Goal: Information Seeking & Learning: Learn about a topic

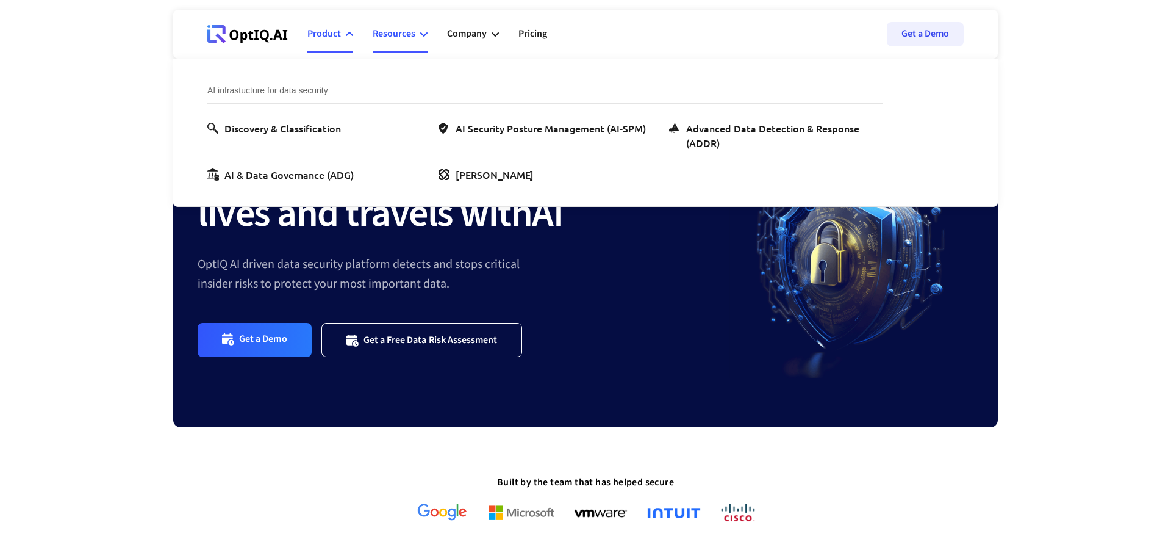
click at [415, 40] on div "Resources" at bounding box center [400, 34] width 55 height 37
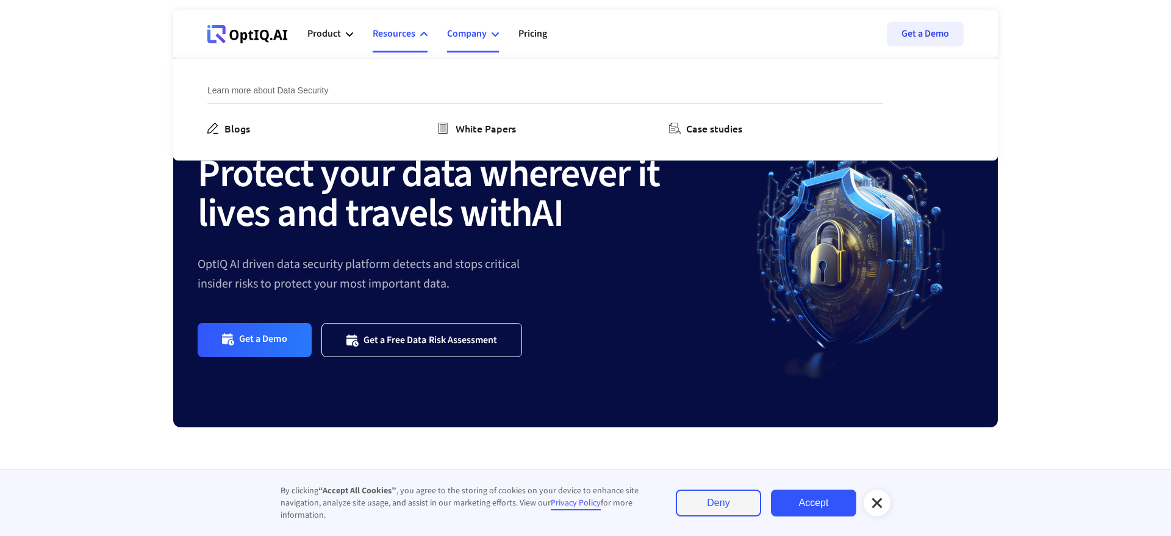
click at [476, 28] on div "Company" at bounding box center [467, 34] width 40 height 16
click at [204, 287] on div "OptIQ AI driven data security platform detects and stops critical insider risks…" at bounding box center [464, 273] width 532 height 39
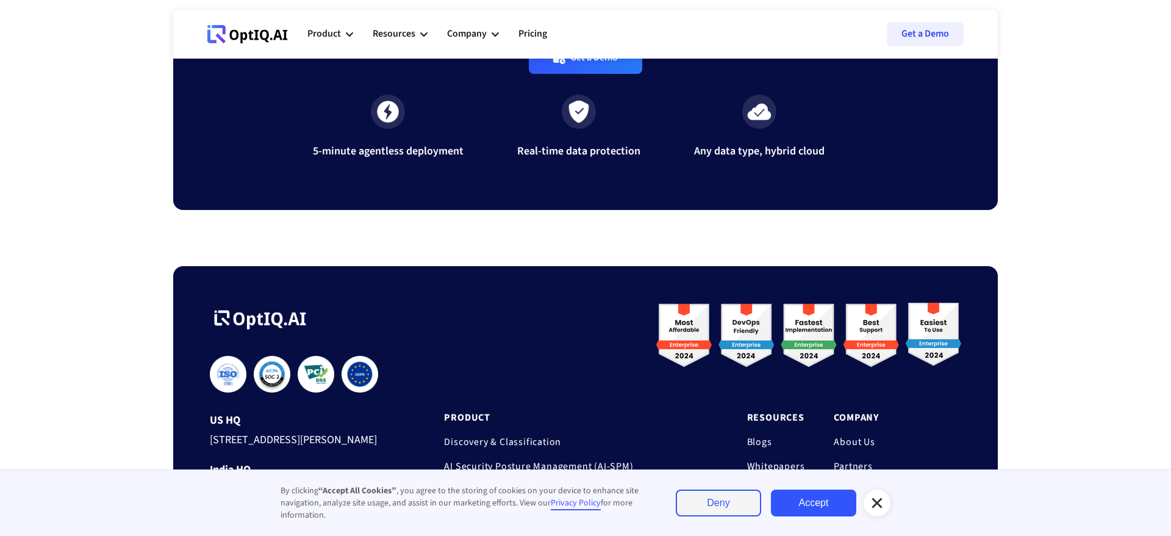
scroll to position [4110, 0]
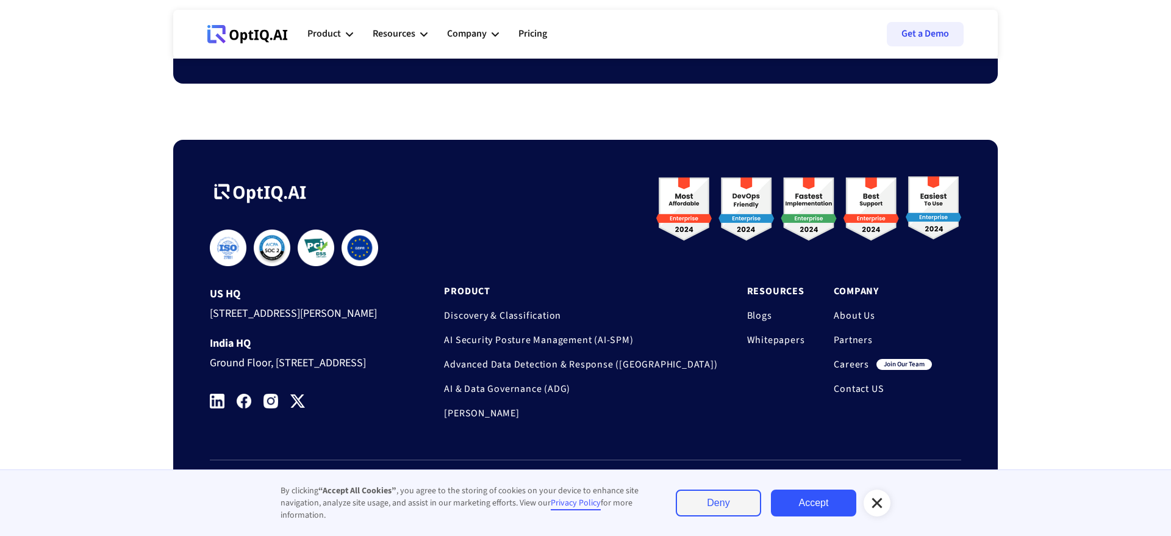
click at [836, 358] on link "Careers" at bounding box center [851, 364] width 35 height 12
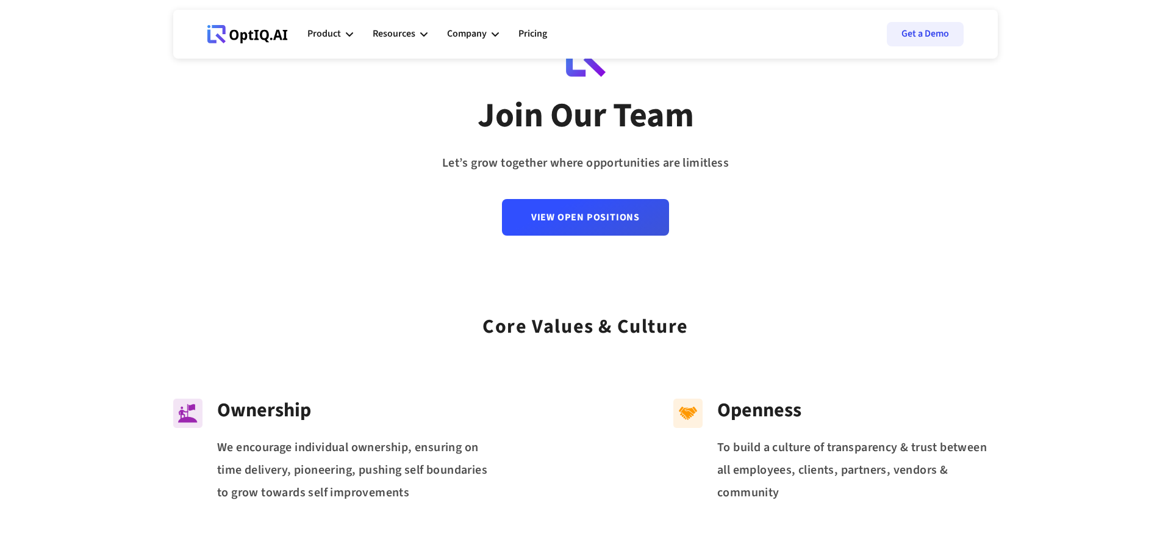
scroll to position [34, 0]
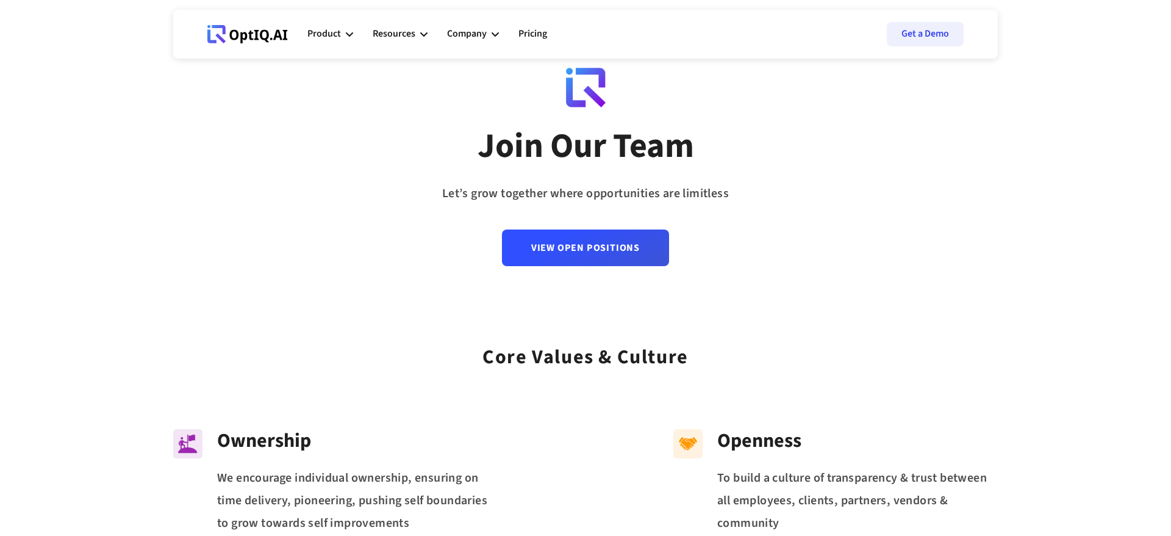
click at [590, 224] on div "View Open Positions" at bounding box center [585, 235] width 167 height 61
click at [559, 245] on link "View Open Positions" at bounding box center [585, 242] width 167 height 37
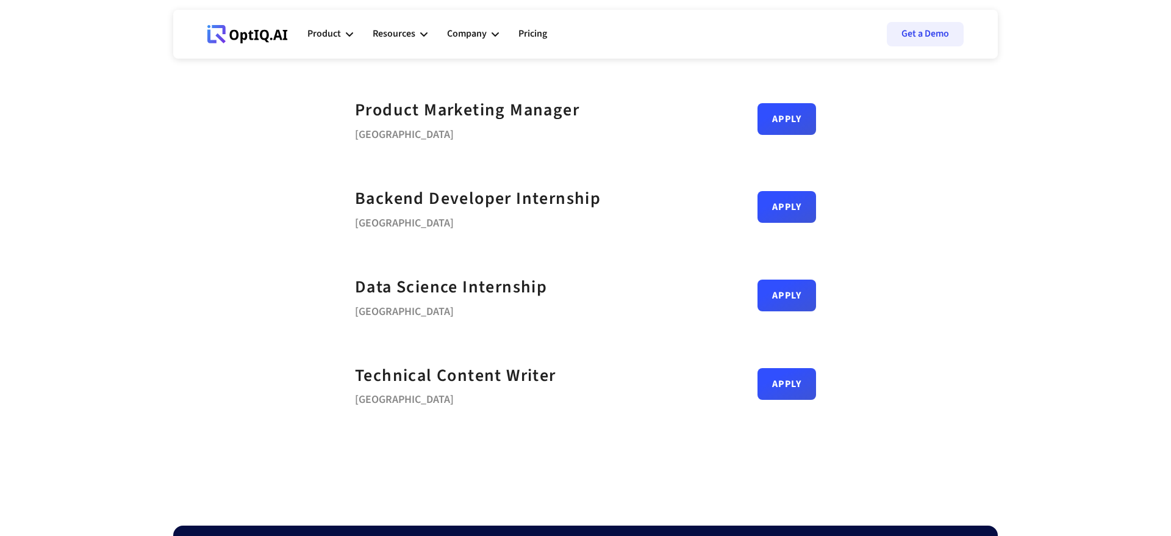
scroll to position [450, 0]
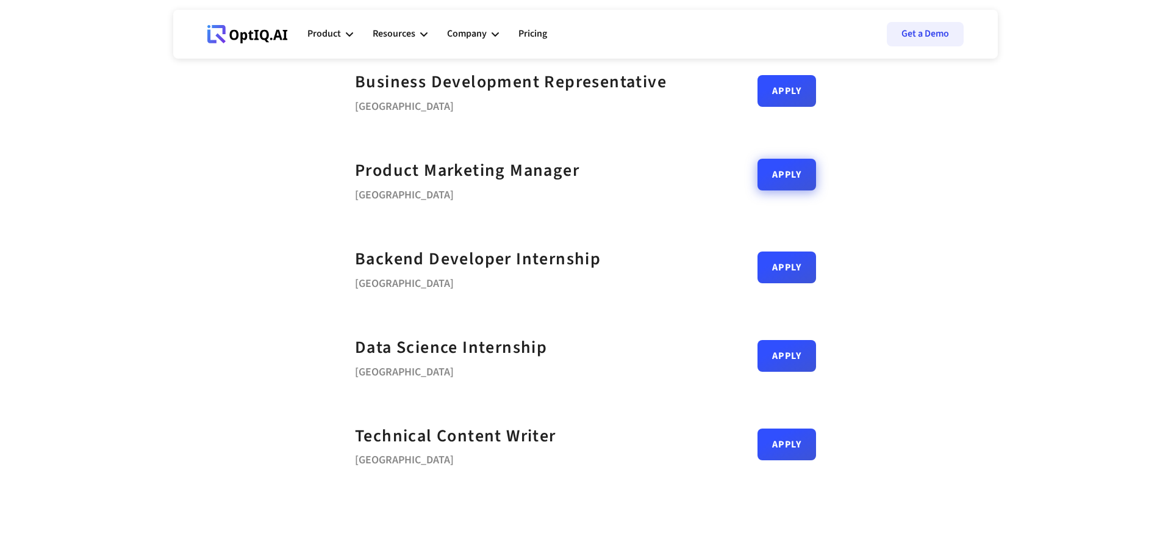
click at [803, 176] on link "Apply" at bounding box center [787, 175] width 59 height 32
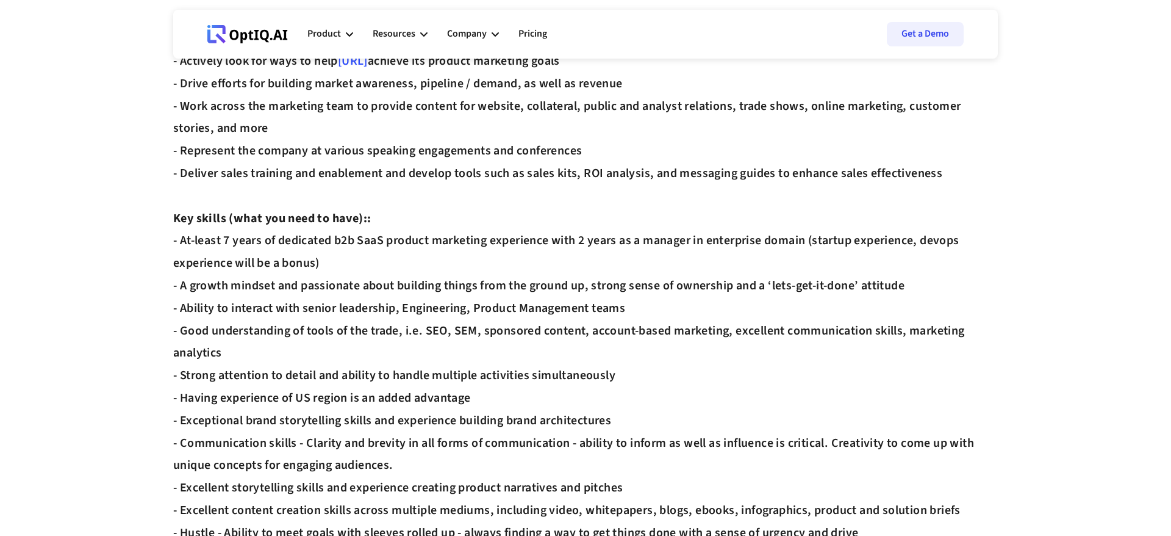
scroll to position [1004, 0]
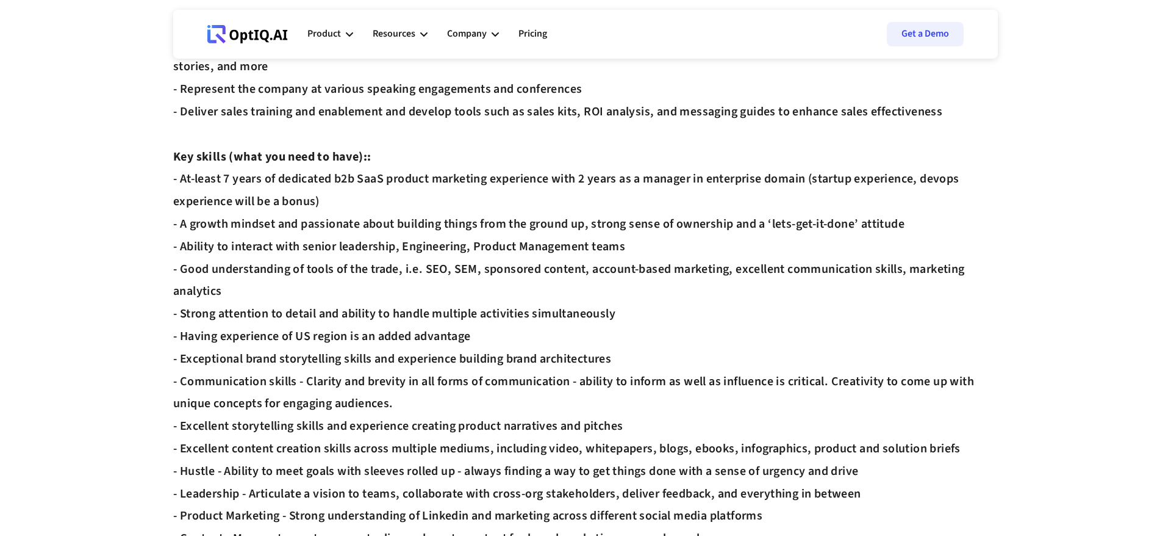
click at [421, 248] on div "Description : As a Product Marketing Manager at optIQ.AI , you’ll work closely …" at bounding box center [585, 224] width 825 height 2222
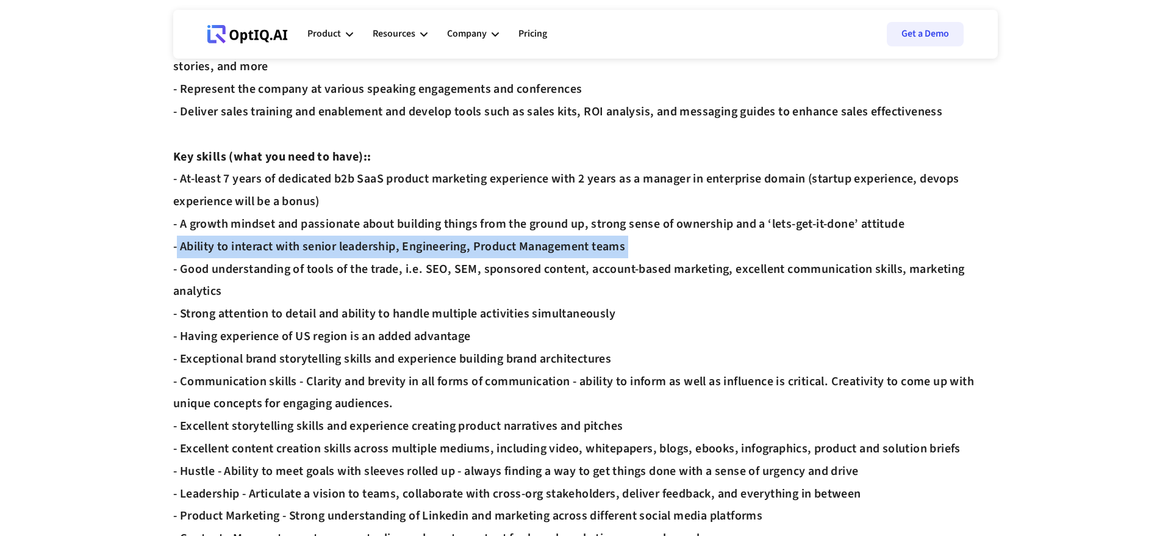
click at [421, 248] on div "Description : As a Product Marketing Manager at optIQ.AI , you’ll work closely …" at bounding box center [585, 224] width 825 height 2222
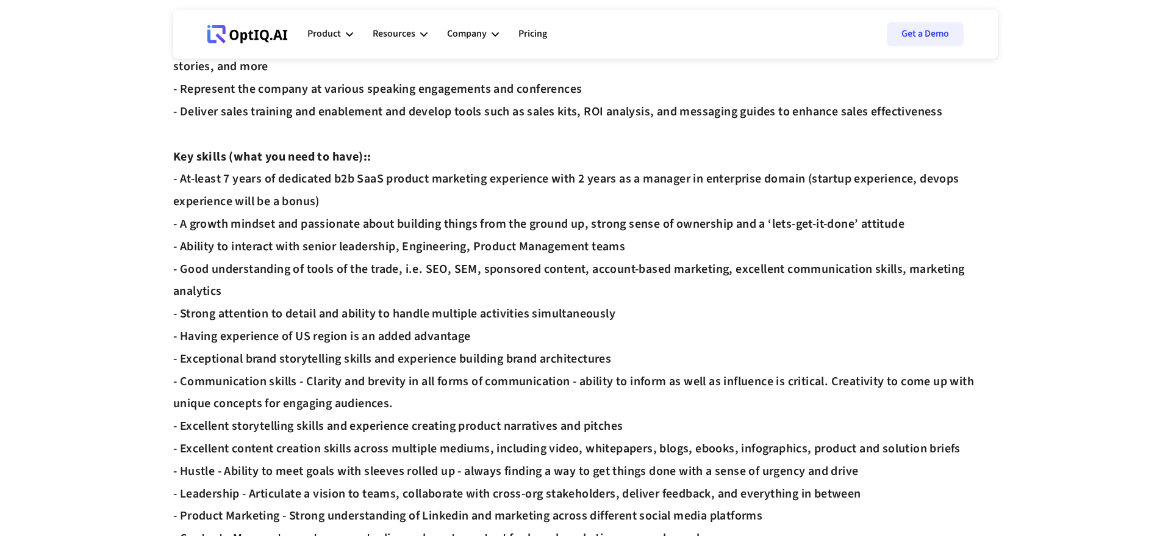
click at [404, 217] on div "Description : As a Product Marketing Manager at optIQ.AI , you’ll work closely …" at bounding box center [585, 224] width 825 height 2222
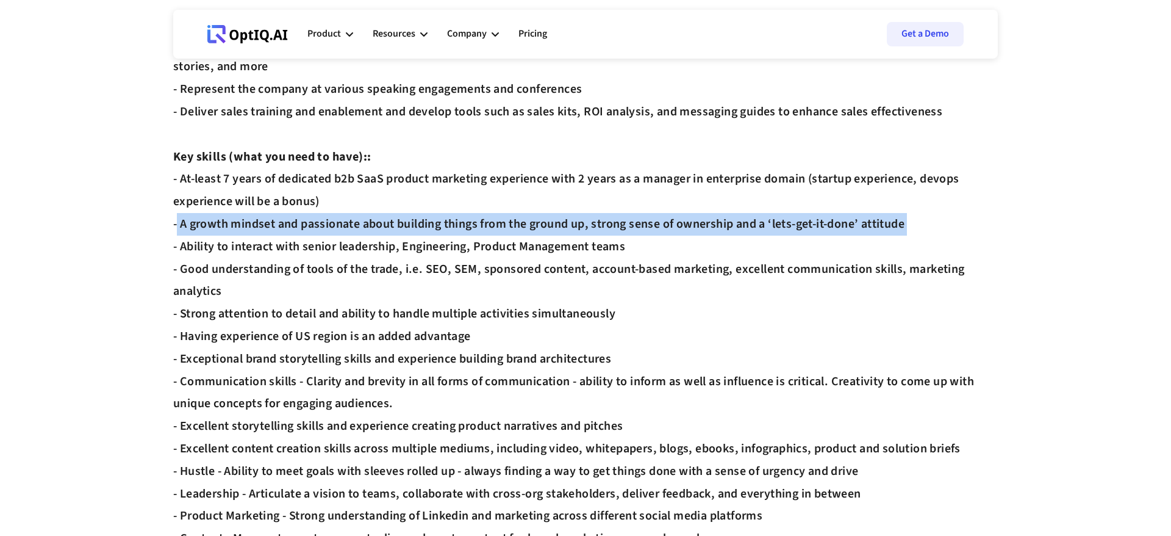
click at [404, 217] on div "Description : As a Product Marketing Manager at optIQ.AI , you’ll work closely …" at bounding box center [585, 224] width 825 height 2222
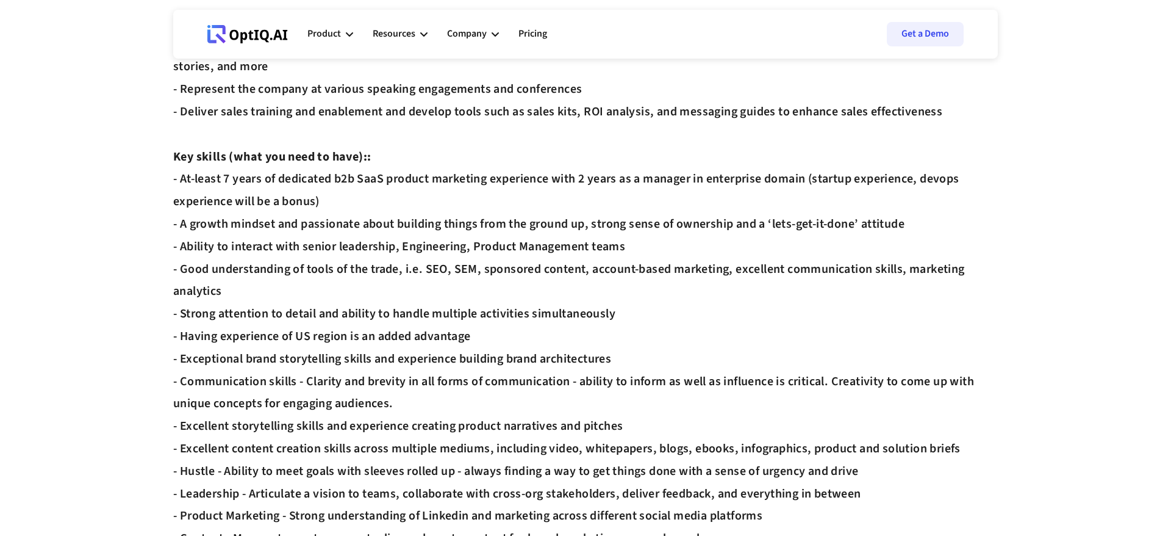
click at [401, 174] on div "Description : As a Product Marketing Manager at optIQ.AI , you’ll work closely …" at bounding box center [585, 224] width 825 height 2222
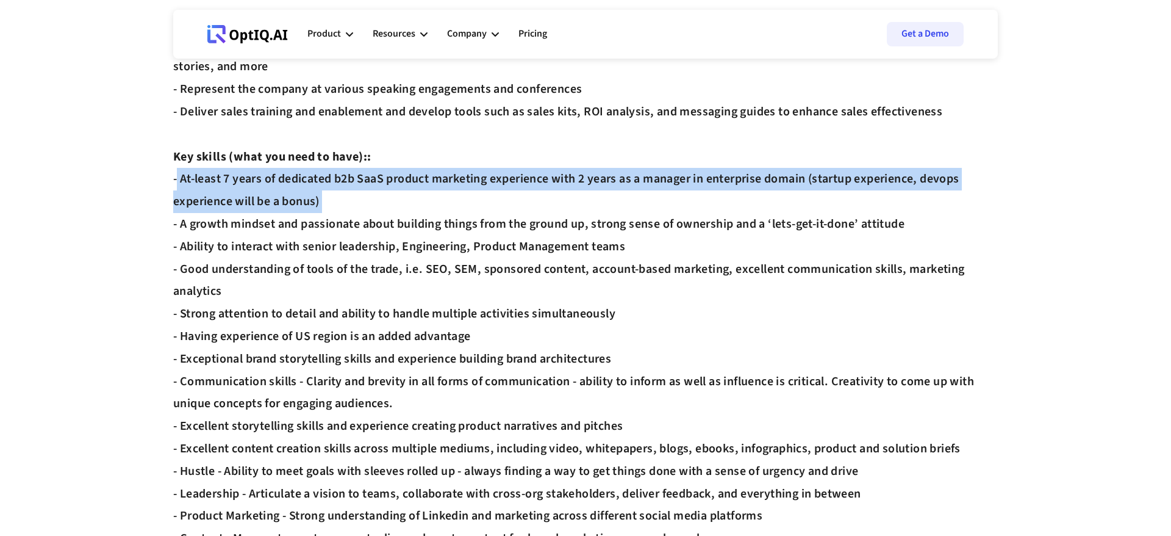
click at [401, 174] on div "Description : As a Product Marketing Manager at optIQ.AI , you’ll work closely …" at bounding box center [585, 224] width 825 height 2222
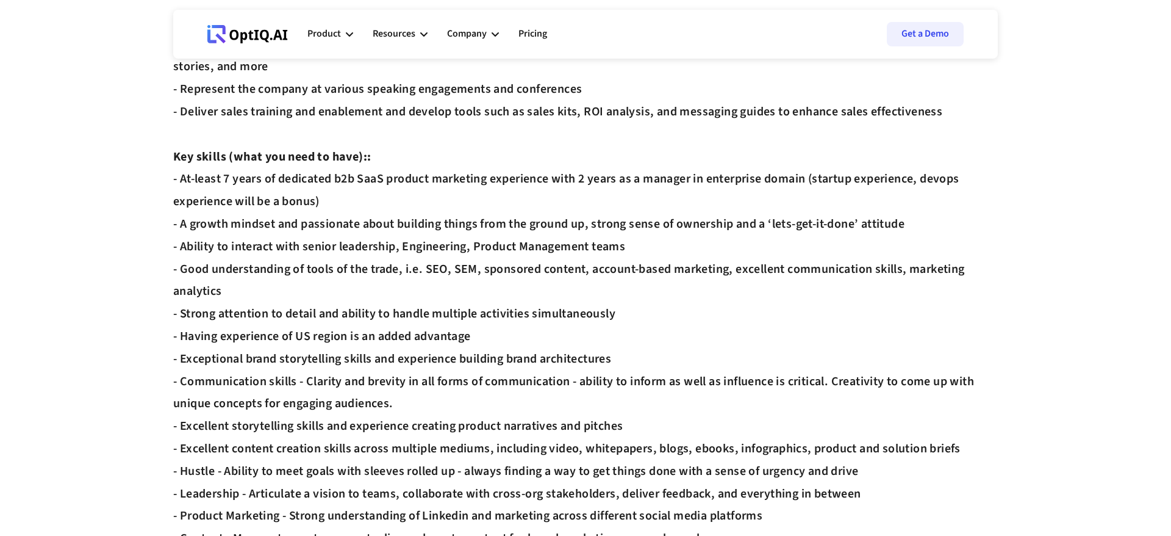
click at [381, 309] on div "Description : As a Product Marketing Manager at optIQ.AI , you’ll work closely …" at bounding box center [585, 224] width 825 height 2222
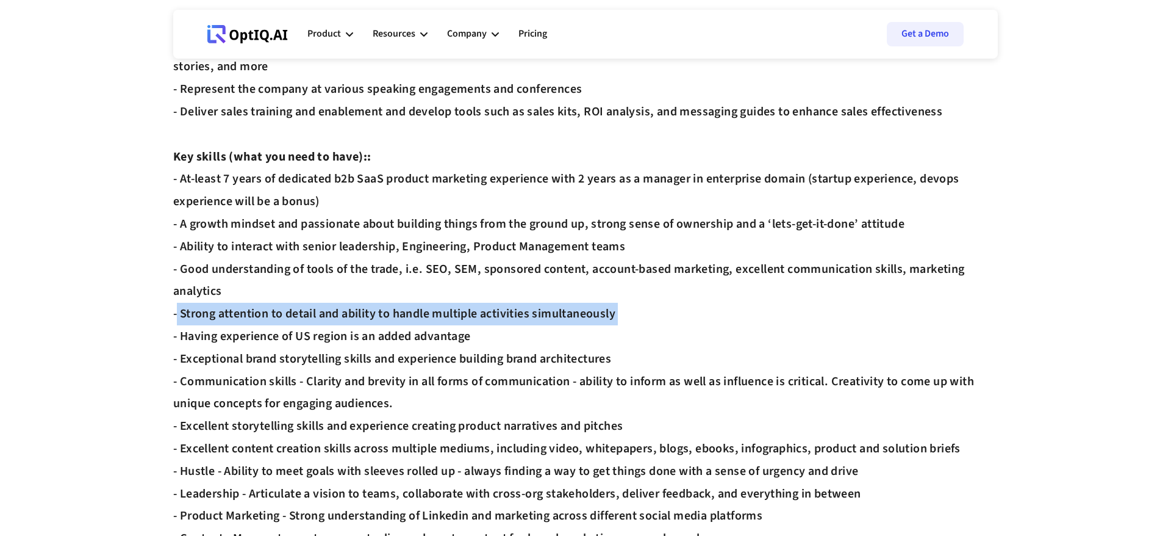
click at [381, 309] on div "Description : As a Product Marketing Manager at optIQ.AI , you’ll work closely …" at bounding box center [585, 224] width 825 height 2222
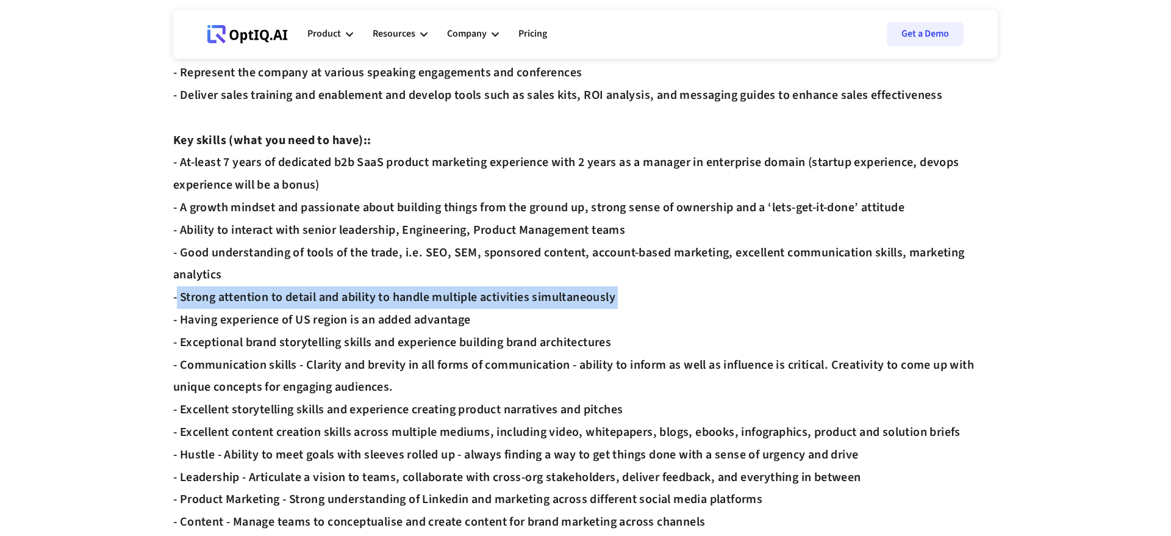
scroll to position [1041, 0]
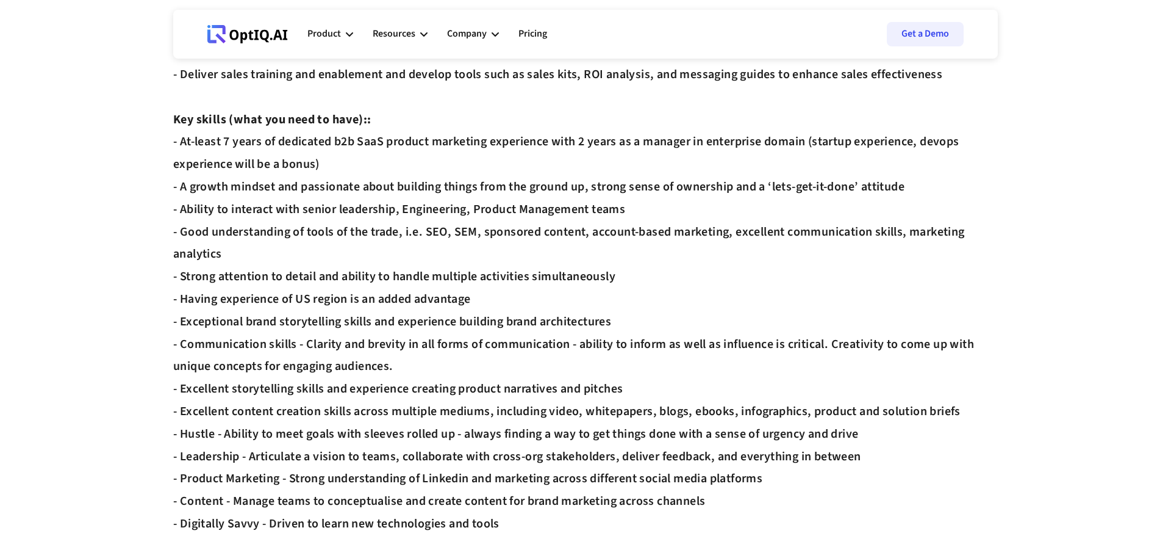
click at [381, 309] on div "Description : As a Product Marketing Manager at optIQ.AI , you’ll work closely …" at bounding box center [585, 187] width 825 height 2222
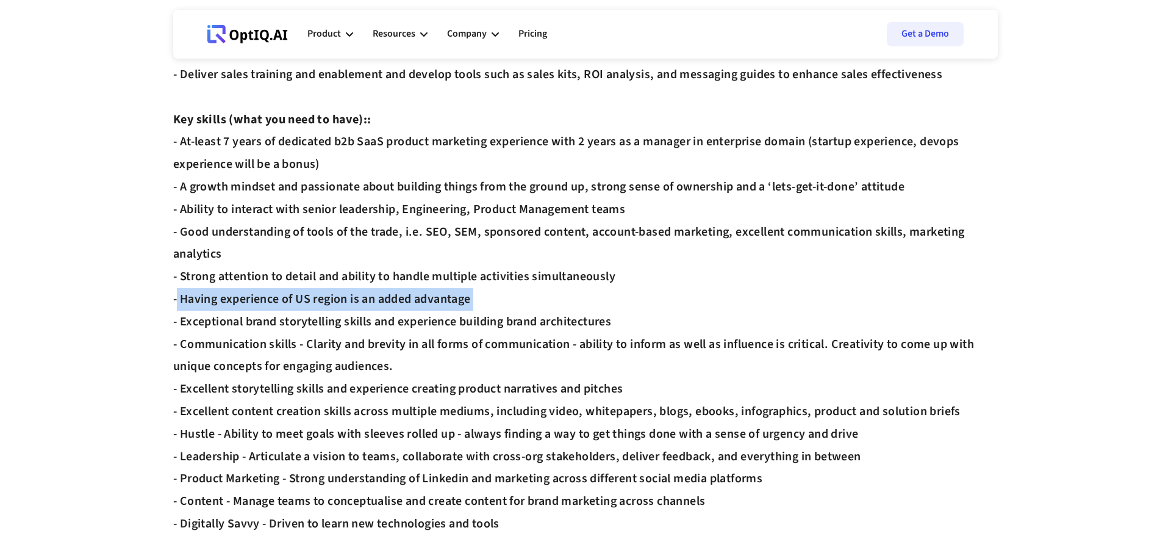
click at [381, 309] on div "Description : As a Product Marketing Manager at optIQ.AI , you’ll work closely …" at bounding box center [585, 187] width 825 height 2222
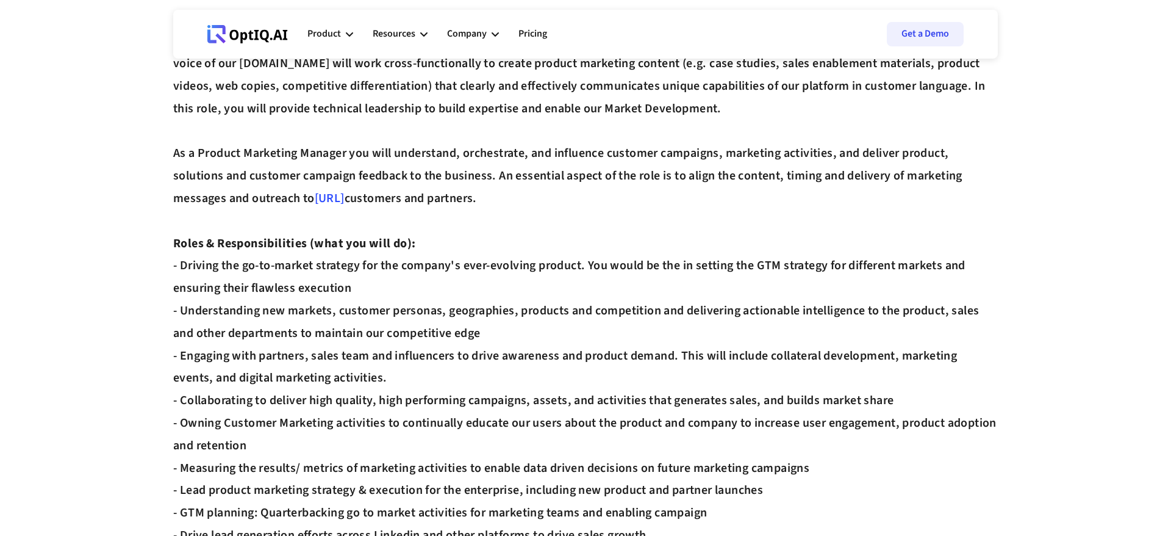
scroll to position [0, 0]
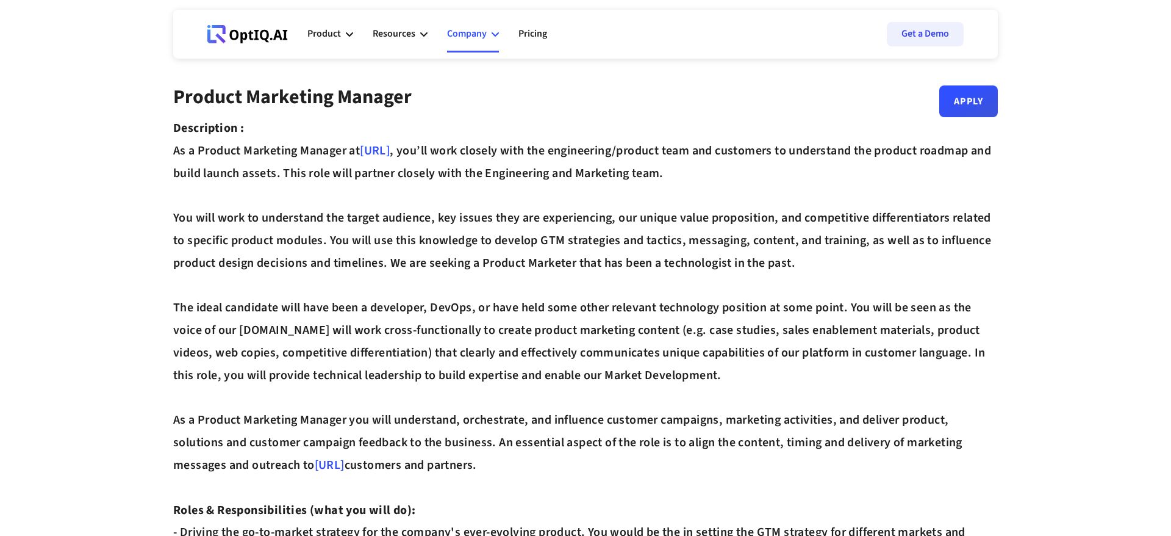
click at [483, 30] on div "Company" at bounding box center [467, 34] width 40 height 16
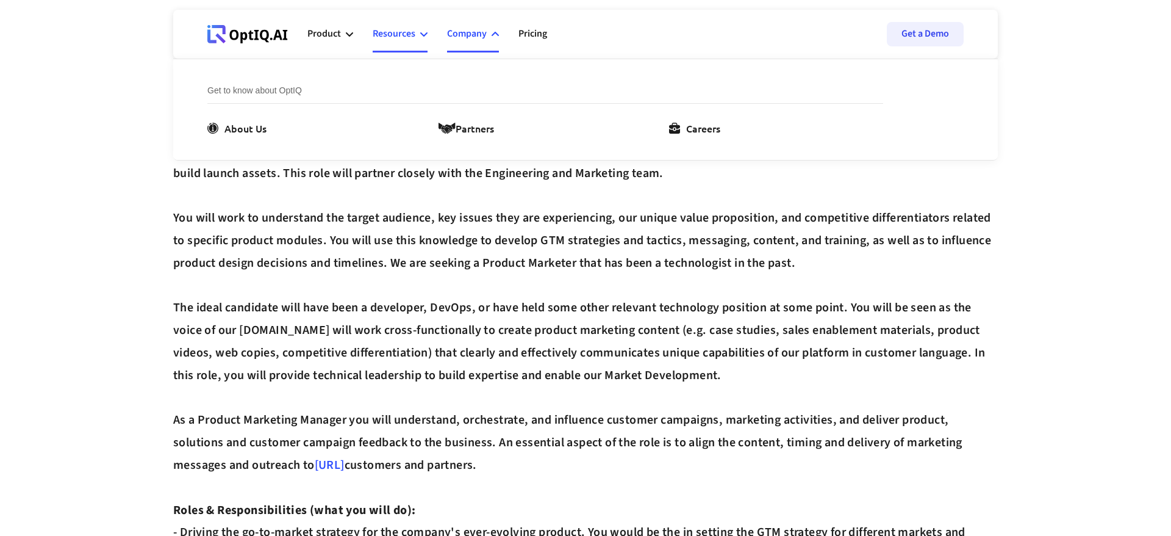
click at [410, 41] on div "Resources" at bounding box center [394, 34] width 43 height 16
click at [465, 39] on div "Company" at bounding box center [467, 34] width 40 height 16
click at [680, 136] on div "Get to know about OptIQ About Us Partners Careers" at bounding box center [563, 109] width 712 height 101
click at [687, 133] on div "Careers" at bounding box center [703, 128] width 34 height 15
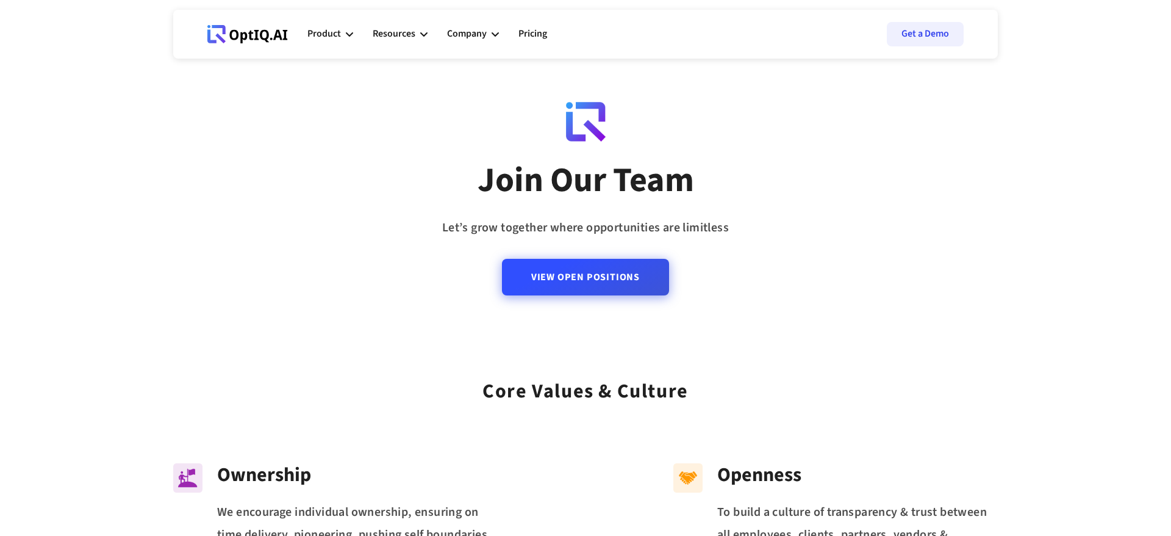
click at [575, 277] on link "View Open Positions" at bounding box center [585, 277] width 167 height 37
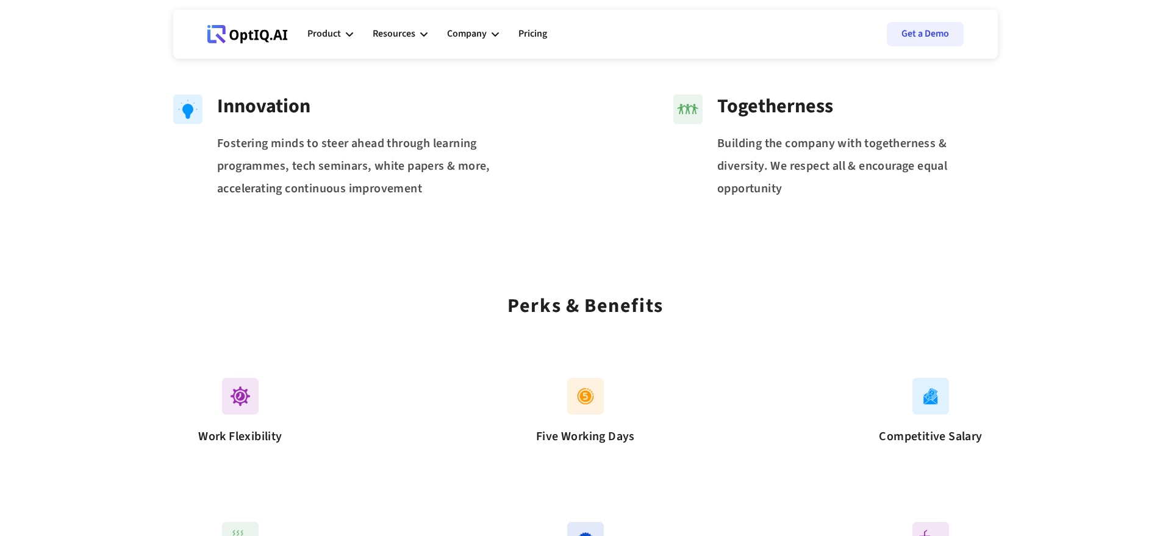
scroll to position [623, 0]
